Goal: Book appointment/travel/reservation

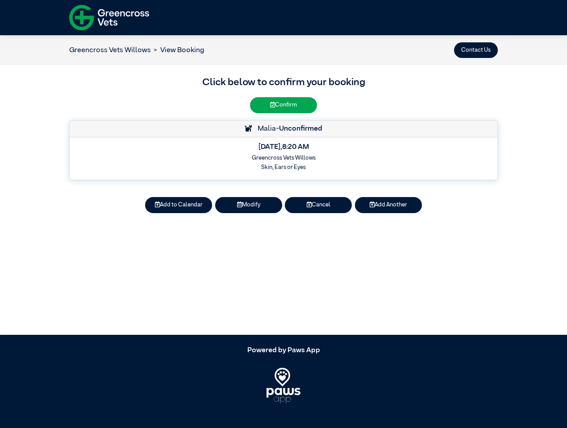
click at [476, 50] on button "Contact Us" at bounding box center [476, 50] width 44 height 16
click at [178, 205] on button "Add to Calendar" at bounding box center [178, 205] width 67 height 16
click at [249, 205] on button "Modify" at bounding box center [248, 205] width 67 height 16
click at [318, 205] on button "Cancel" at bounding box center [318, 205] width 67 height 16
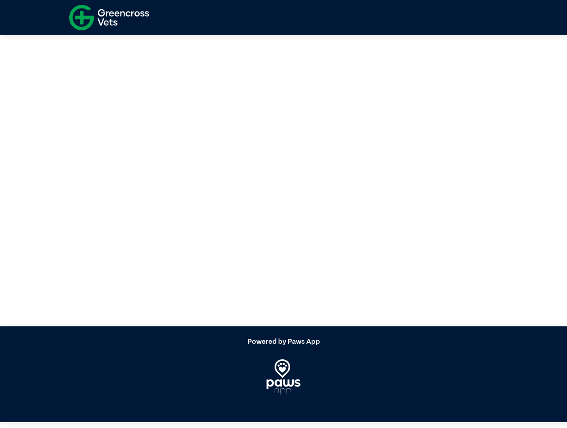
click at [388, 205] on article at bounding box center [283, 177] width 567 height 300
